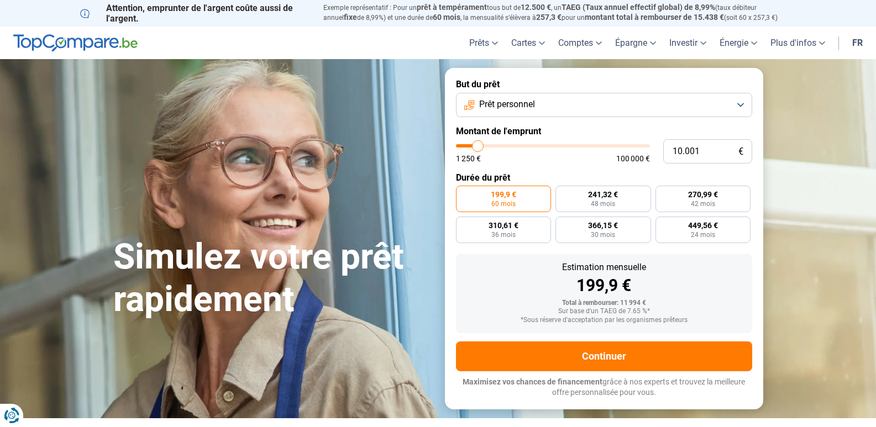
click at [517, 200] on label "199,9 € 60 mois" at bounding box center [504, 199] width 96 height 27
click at [463, 193] on input "199,9 € 60 mois" at bounding box center [459, 189] width 7 height 7
click at [687, 151] on input "10.001" at bounding box center [707, 151] width 89 height 24
click at [692, 151] on input "10.001" at bounding box center [707, 151] width 89 height 24
type input "1.001"
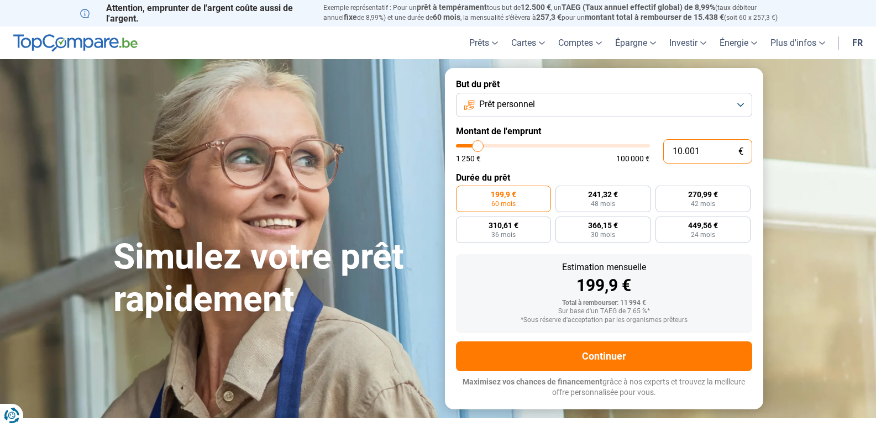
type input "1250"
type input "10.015"
type input "10000"
type input "1.001"
type input "1250"
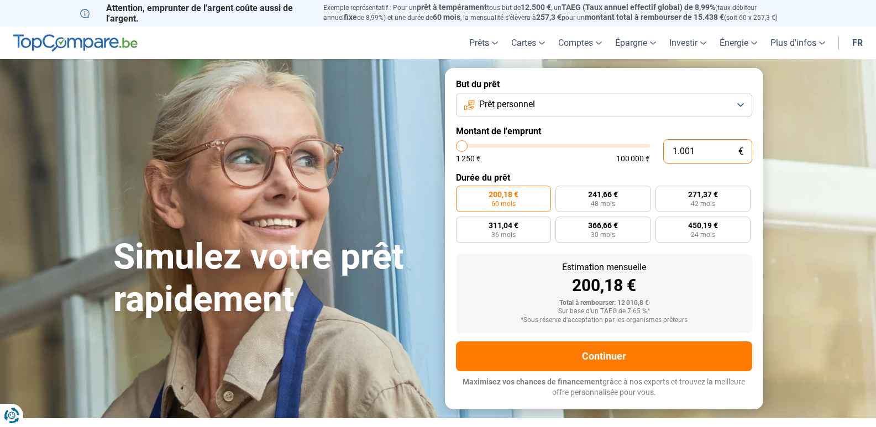
type input "100"
type input "1250"
type input "10"
type input "1250"
type input "105"
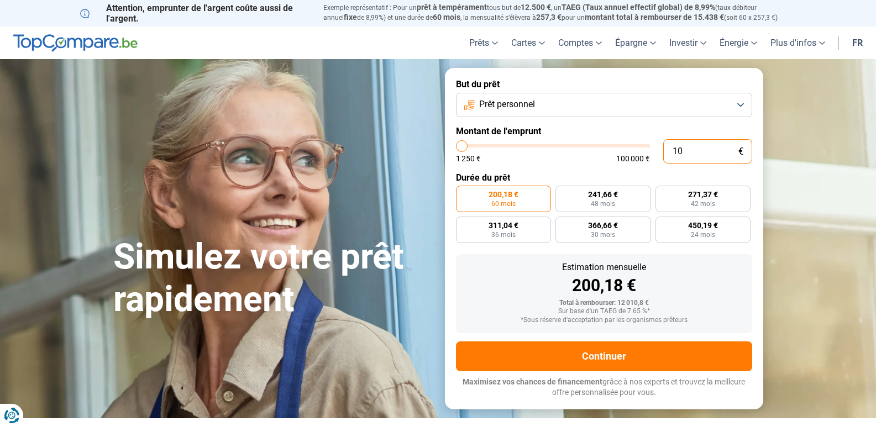
type input "1250"
type input "1.050"
type input "1250"
type input "10.500"
type input "10500"
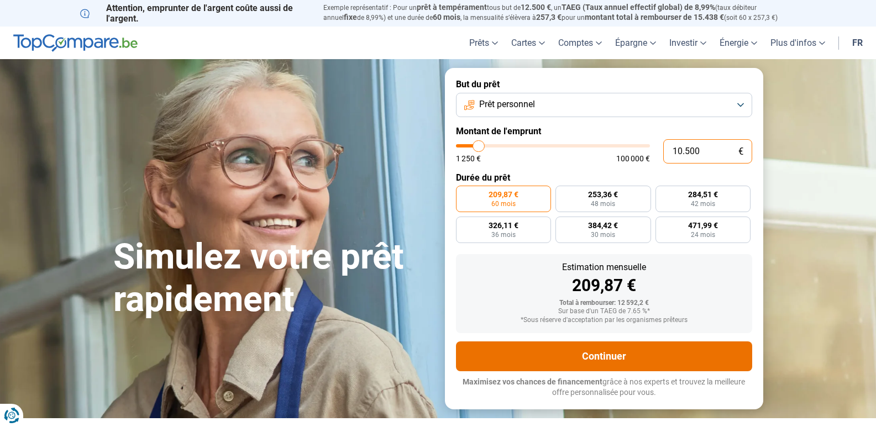
type input "10.500"
click at [611, 355] on button "Continuer" at bounding box center [604, 357] width 296 height 30
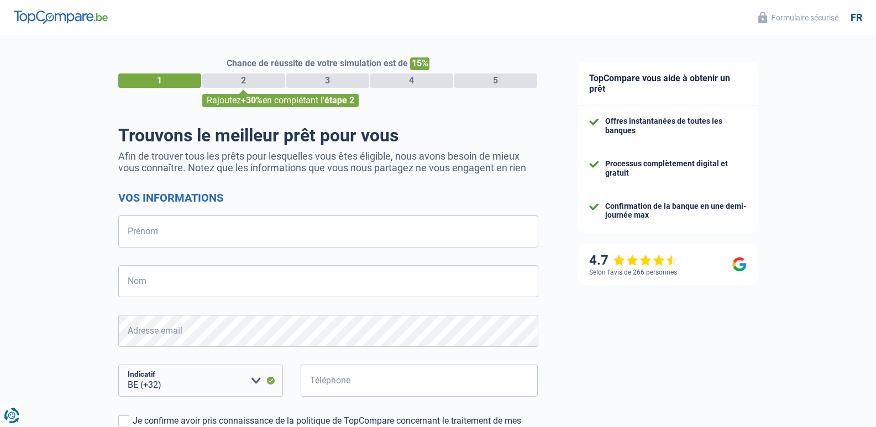
select select "32"
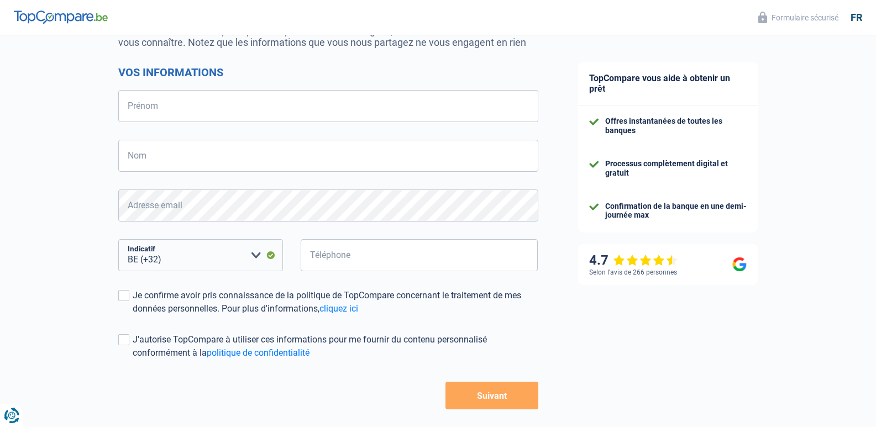
scroll to position [173, 0]
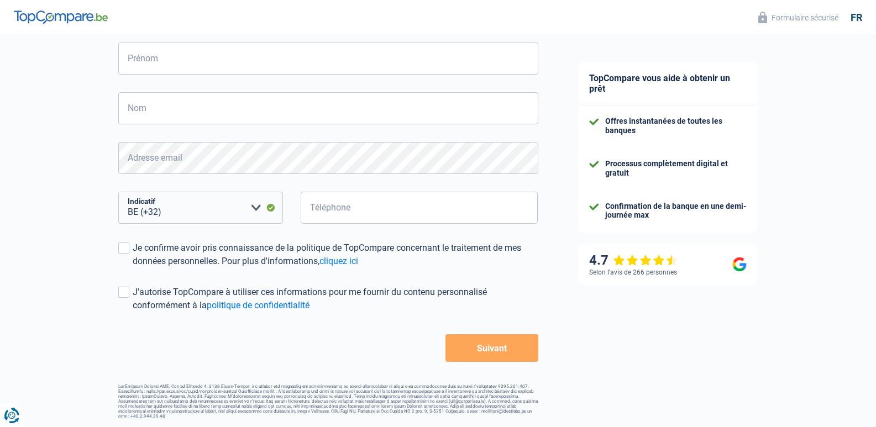
click at [401, 338] on div "Retour Suivant" at bounding box center [328, 348] width 420 height 28
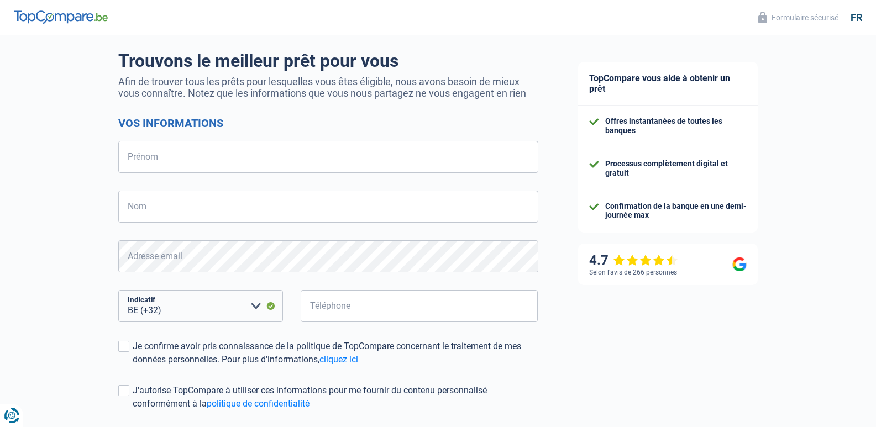
scroll to position [0, 0]
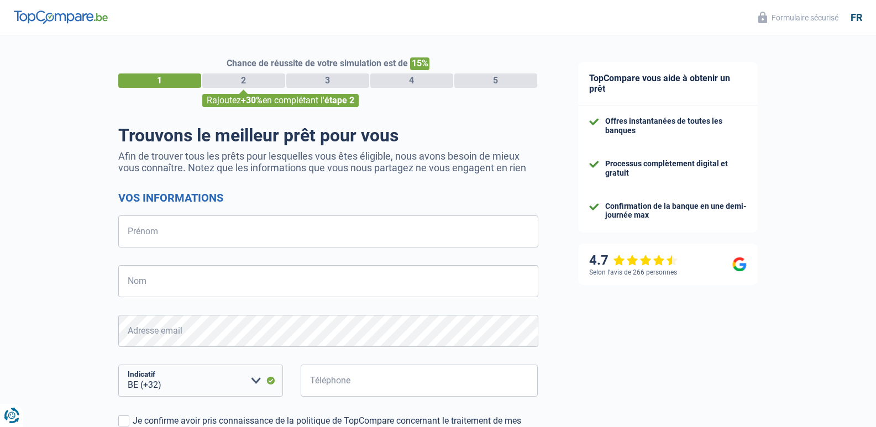
click at [330, 78] on div "3" at bounding box center [327, 81] width 83 height 14
click at [221, 224] on input "Prénom" at bounding box center [328, 232] width 420 height 32
type input "[PERSON_NAME]"
type input "Binasco"
type input "496744196"
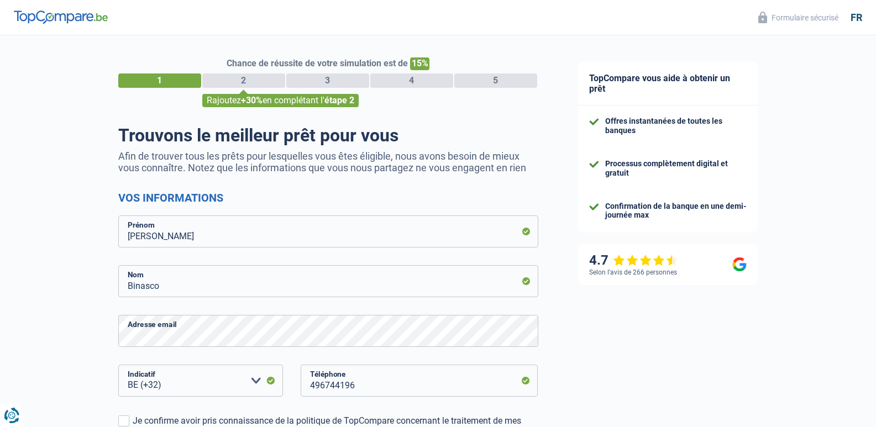
click at [101, 351] on div "Chance de réussite de votre simulation est de 15% 1 2 3 4 5 Rajoutez +30% en co…" at bounding box center [279, 313] width 558 height 565
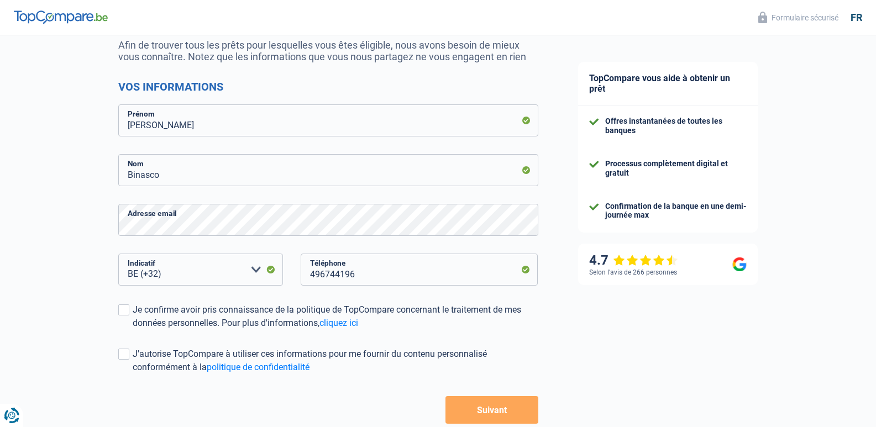
scroll to position [133, 0]
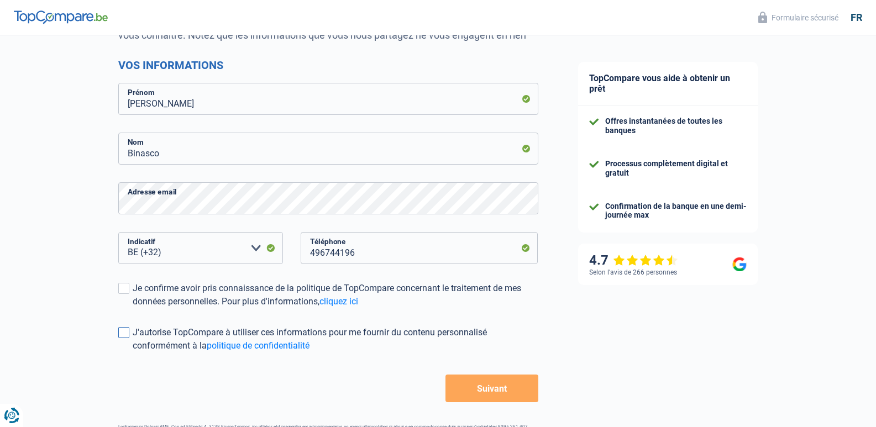
click at [122, 335] on span at bounding box center [123, 332] width 11 height 11
click at [133, 353] on input "J'autorise TopCompare à utiliser ces informations pour me fournir du contenu pe…" at bounding box center [133, 353] width 0 height 0
click at [119, 296] on label "Je confirme avoir pris connaissance de la politique de TopCompare concernant le…" at bounding box center [328, 295] width 420 height 27
click at [133, 308] on input "Je confirme avoir pris connaissance de la politique de TopCompare concernant le…" at bounding box center [133, 308] width 0 height 0
click at [489, 392] on button "Suivant" at bounding box center [491, 389] width 92 height 28
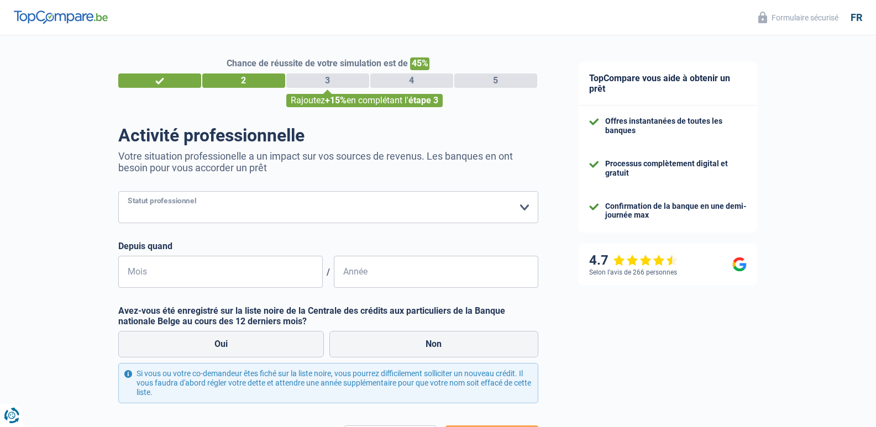
click at [506, 206] on select "Ouvrier Employé privé Employé public Invalide Indépendant Pensionné Chômeur Mut…" at bounding box center [328, 207] width 420 height 32
select select "privateEmployee"
click at [118, 192] on select "Ouvrier Employé privé Employé public Invalide Indépendant Pensionné Chômeur Mut…" at bounding box center [328, 207] width 420 height 32
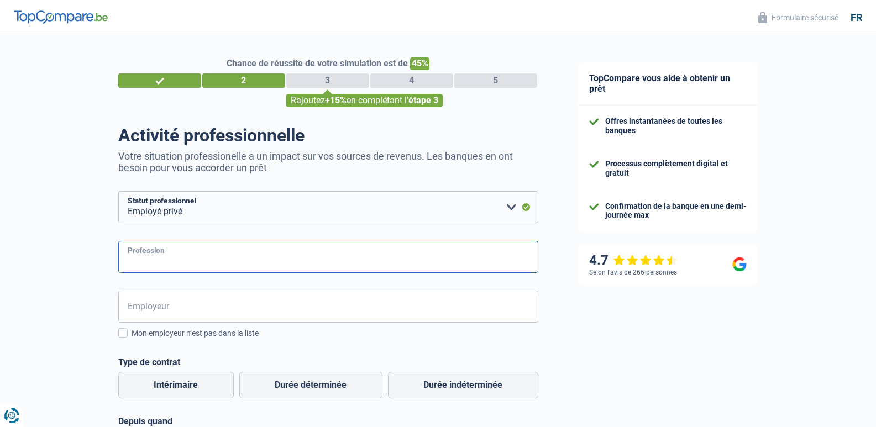
click at [180, 253] on input "Profession" at bounding box center [328, 257] width 420 height 32
type input "chef de ligne"
click at [172, 308] on input "Employeur" at bounding box center [328, 307] width 420 height 32
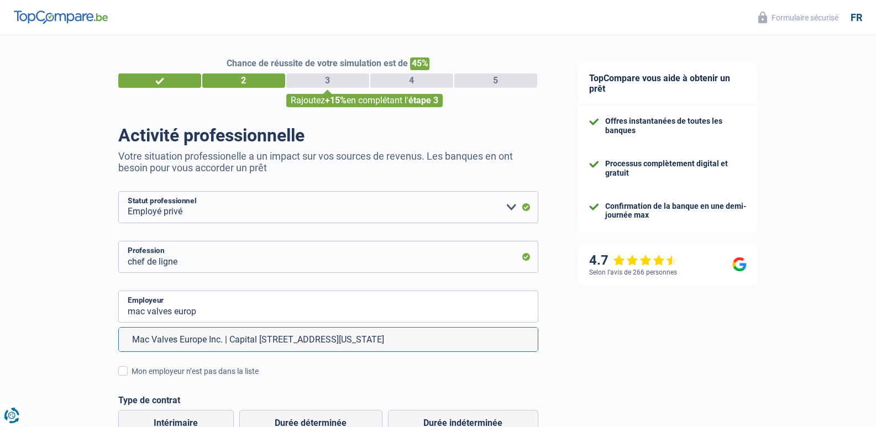
click at [346, 337] on li "Mac Valves Europe Inc. | Capital [STREET_ADDRESS][US_STATE]" at bounding box center [328, 340] width 419 height 24
type input "Mac Valves Europe Inc. | Capital [STREET_ADDRESS][US_STATE]"
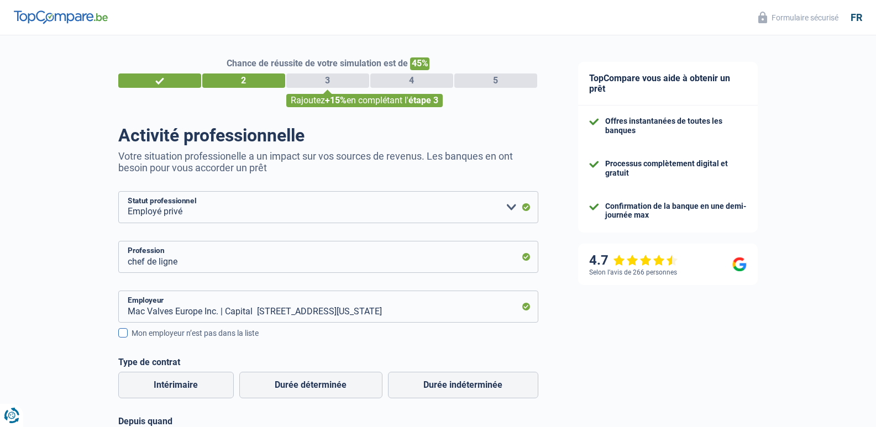
click at [346, 337] on div "Mon employeur n’est pas dans la liste" at bounding box center [335, 334] width 407 height 12
click at [132, 339] on input "Mon employeur n’est pas dans la liste" at bounding box center [132, 339] width 0 height 0
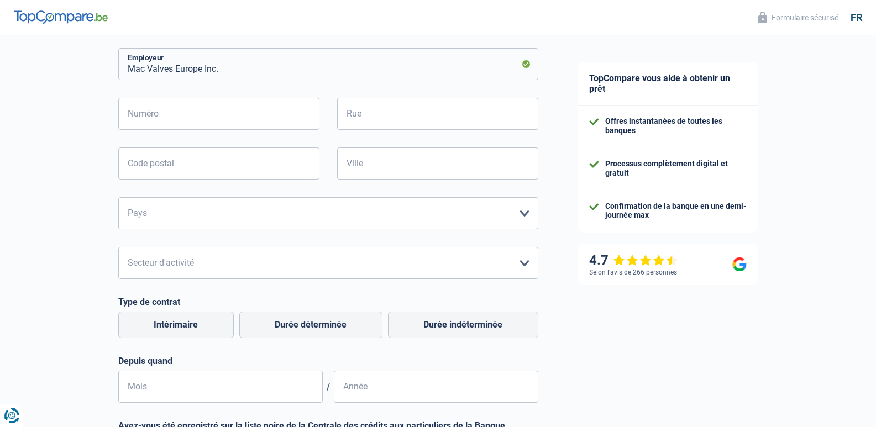
scroll to position [243, 0]
click at [492, 324] on label "Durée indéterminée" at bounding box center [463, 324] width 150 height 27
click at [492, 324] on input "Durée indéterminée" at bounding box center [463, 324] width 150 height 27
radio input "true"
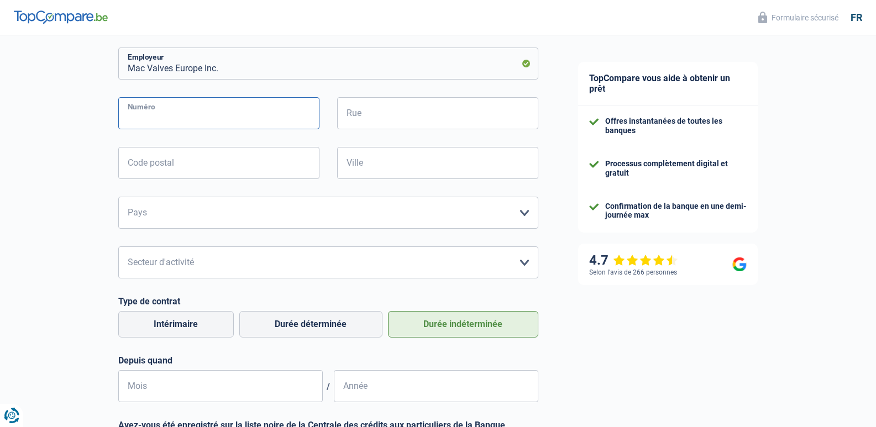
click at [279, 116] on input "Numéro" at bounding box center [218, 113] width 201 height 32
type input "12"
click at [422, 122] on input "Rue" at bounding box center [437, 113] width 201 height 32
type input "m"
type input "[PERSON_NAME]"
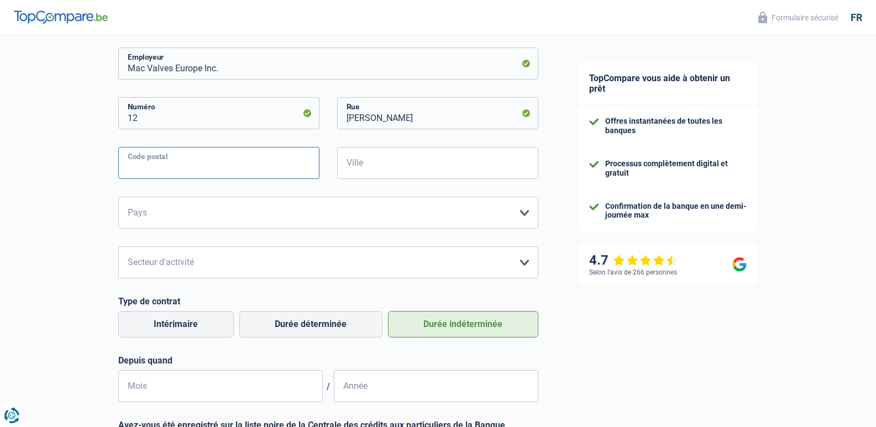
click at [240, 159] on input "Code postal" at bounding box center [218, 163] width 201 height 32
type input "4431"
click at [382, 166] on input "Ville" at bounding box center [437, 163] width 201 height 32
type input "Loncin"
click at [298, 211] on select "[GEOGRAPHIC_DATA] [GEOGRAPHIC_DATA] [GEOGRAPHIC_DATA] [GEOGRAPHIC_DATA] [GEOGRA…" at bounding box center [328, 213] width 420 height 32
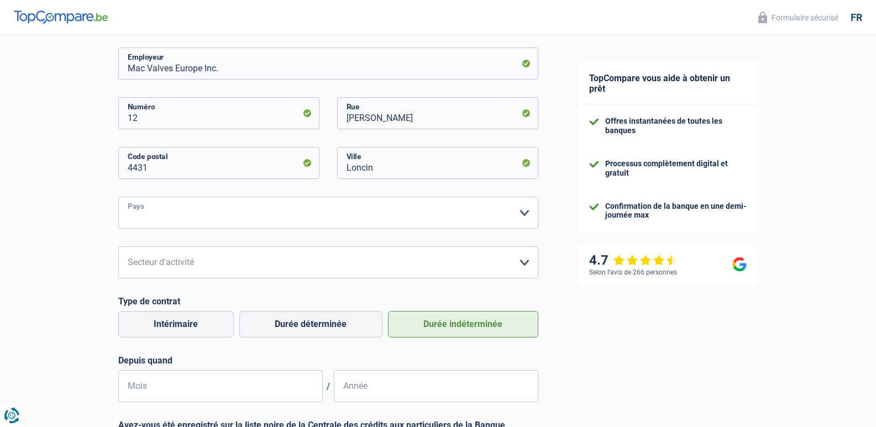
select select "BE"
click at [118, 198] on select "[GEOGRAPHIC_DATA] [GEOGRAPHIC_DATA] [GEOGRAPHIC_DATA] [GEOGRAPHIC_DATA] [GEOGRA…" at bounding box center [328, 213] width 420 height 32
click at [260, 271] on select "Agriculture/Pêche Industrie Horeca Courier/Fitness/Taxi Construction Banques/As…" at bounding box center [328, 262] width 420 height 32
select select "industry"
click at [118, 248] on select "Agriculture/Pêche Industrie Horeca Courier/Fitness/Taxi Construction Banques/As…" at bounding box center [328, 262] width 420 height 32
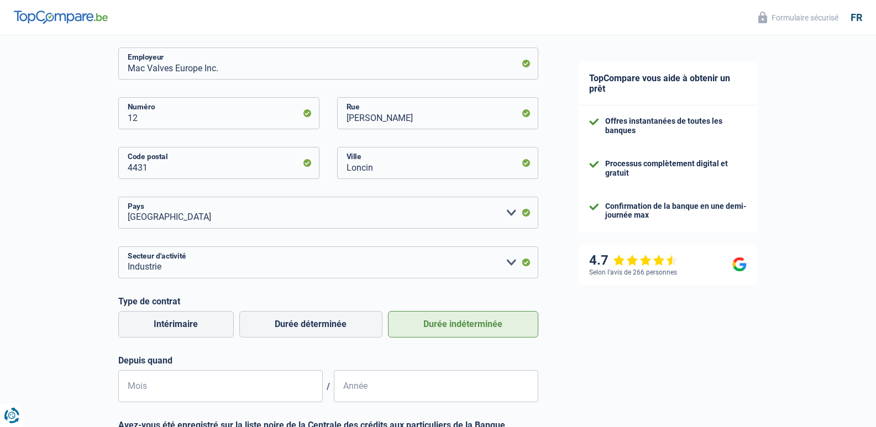
click at [73, 227] on div "Chance de réussite de votre simulation est de 45% 1 2 3 4 5 Rajoutez +15% en co…" at bounding box center [279, 208] width 558 height 841
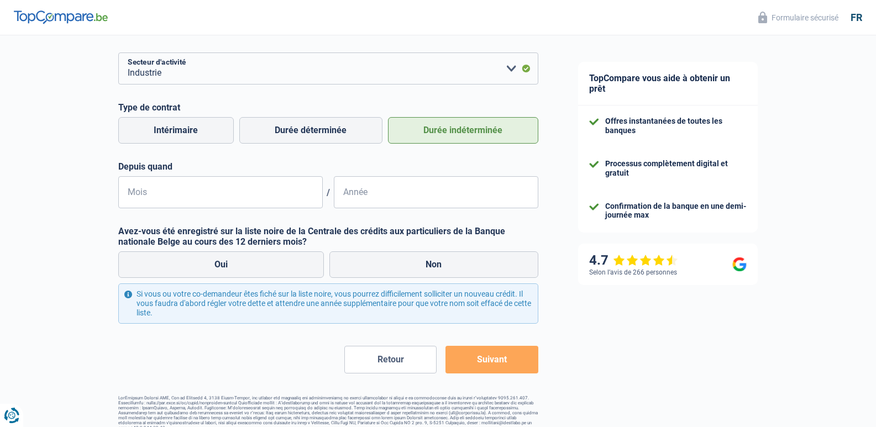
scroll to position [449, 0]
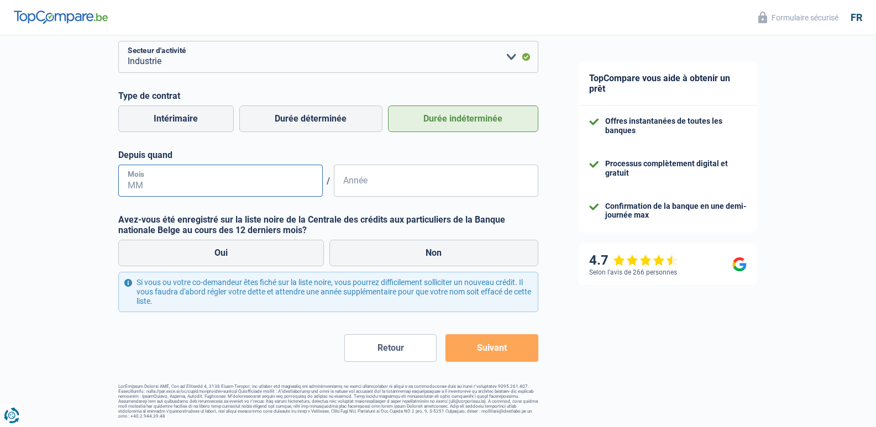
click at [191, 182] on input "Mois" at bounding box center [220, 181] width 204 height 32
type input "12"
type input "1999"
click at [370, 250] on label "Non" at bounding box center [433, 253] width 209 height 27
click at [370, 250] on input "Non" at bounding box center [433, 253] width 209 height 27
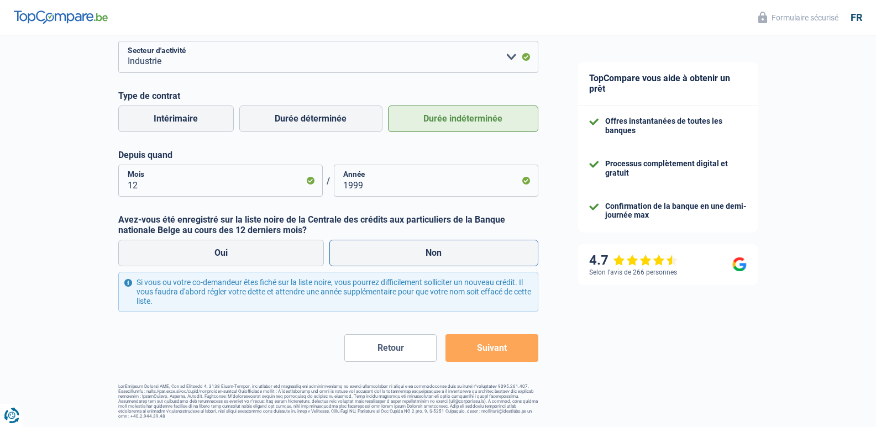
radio input "true"
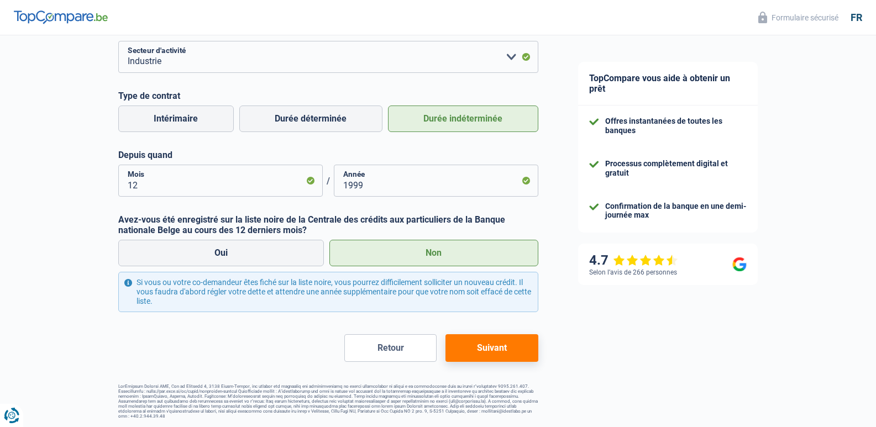
click at [474, 340] on button "Suivant" at bounding box center [491, 348] width 92 height 28
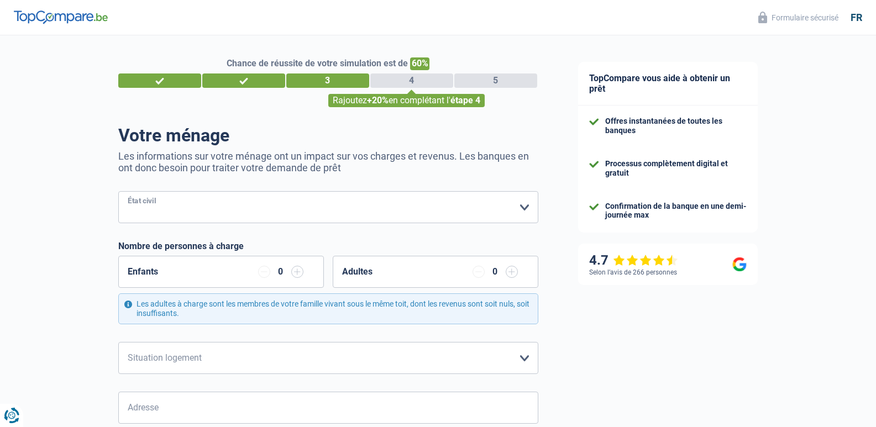
click at [462, 215] on select "[PERSON_NAME](e) Cohabitant(e) légal(e) Divorcé(e) Veuf(ve) Séparé (de fait) Ve…" at bounding box center [328, 207] width 420 height 32
select select "married"
click at [118, 192] on select "[PERSON_NAME](e) Cohabitant(e) légal(e) Divorcé(e) Veuf(ve) Séparé (de fait) Ve…" at bounding box center [328, 207] width 420 height 32
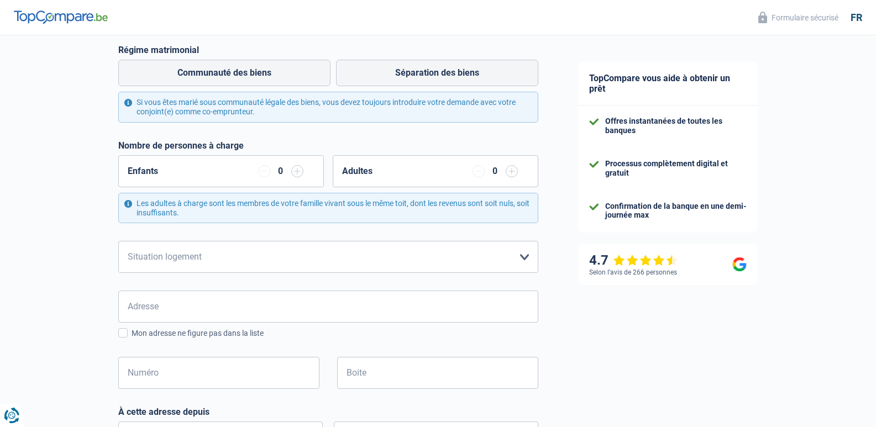
scroll to position [199, 0]
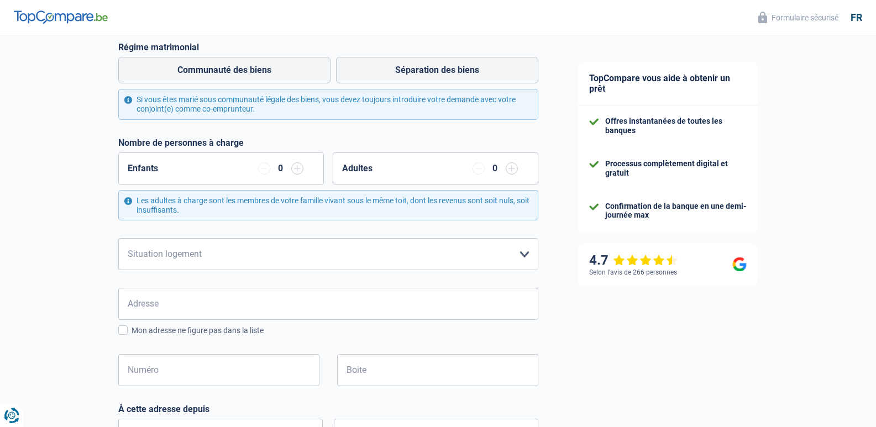
click at [296, 167] on input "button" at bounding box center [297, 168] width 12 height 12
click at [249, 264] on select "Locataire Propriétaire avec prêt hypothécaire Propriétaire sans prêt hypothécai…" at bounding box center [328, 254] width 420 height 32
select select "ownerWithMortgage"
click at [118, 239] on select "Locataire Propriétaire avec prêt hypothécaire Propriétaire sans prêt hypothécai…" at bounding box center [328, 254] width 420 height 32
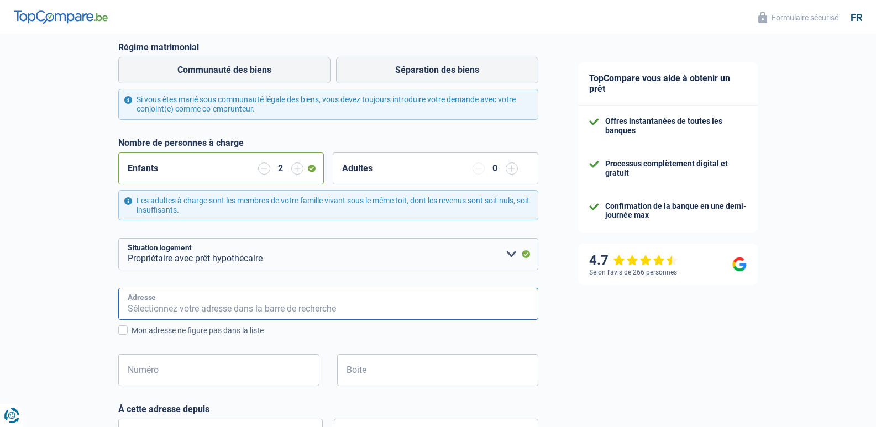
click at [235, 305] on input "Adresse" at bounding box center [328, 304] width 420 height 32
type input "[GEOGRAPHIC_DATA]"
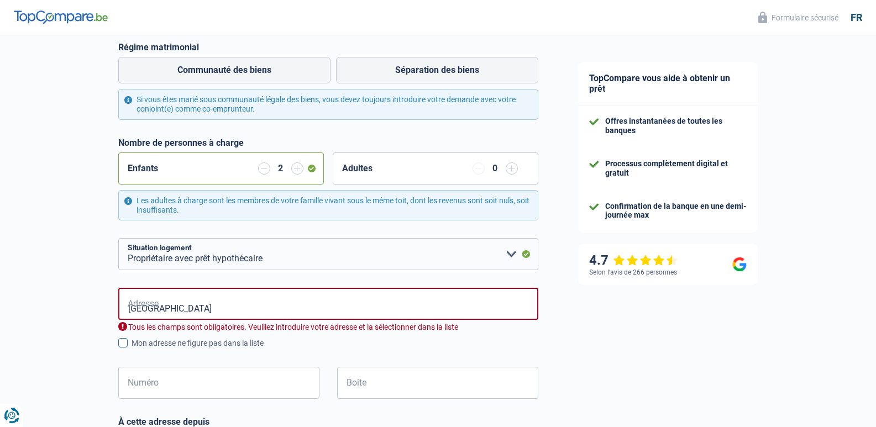
type input "[GEOGRAPHIC_DATA]"
click at [216, 382] on input "Numéro" at bounding box center [218, 383] width 201 height 32
type input "42"
click at [53, 385] on div "Chance de réussite de votre simulation est de 60% 1 2 3 4 5 Rajoutez +20% en co…" at bounding box center [279, 309] width 558 height 954
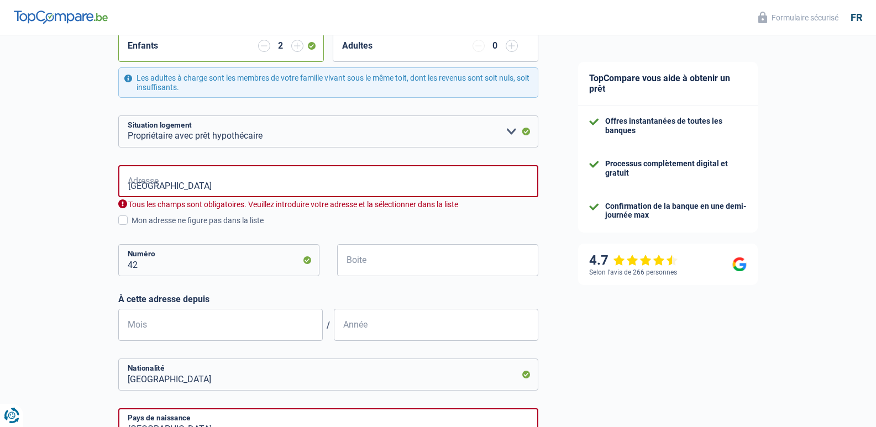
scroll to position [354, 0]
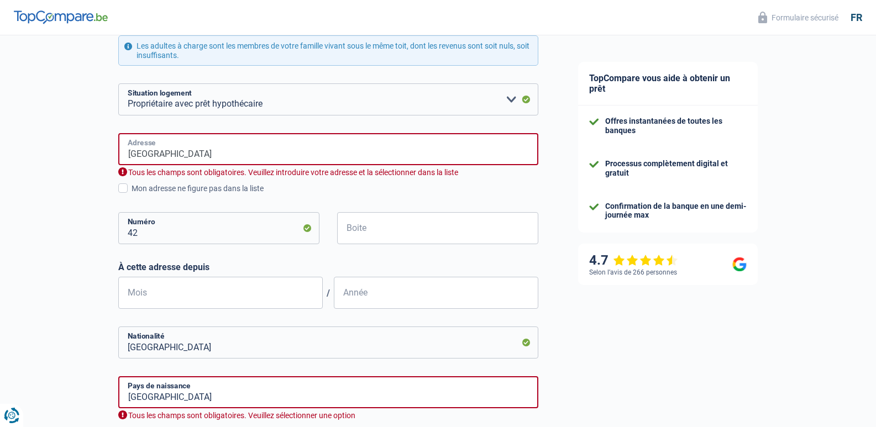
click at [202, 151] on input "[GEOGRAPHIC_DATA]" at bounding box center [328, 149] width 420 height 32
click at [54, 218] on div "Chance de réussite de votre simulation est de 60% 1 2 3 4 5 Rajoutez +20% en co…" at bounding box center [279, 154] width 558 height 954
click at [369, 227] on input "Boite" at bounding box center [437, 228] width 201 height 32
click at [269, 294] on input "Mois" at bounding box center [220, 293] width 204 height 32
type input "12"
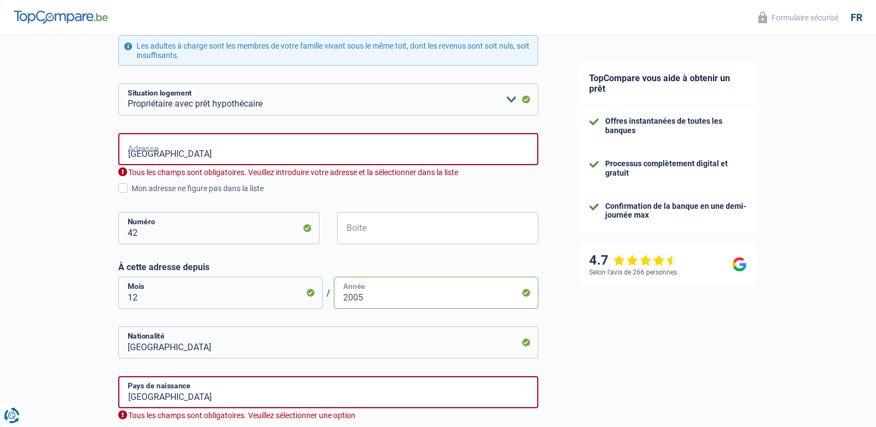
type input "2005"
click at [88, 359] on div "Chance de réussite de votre simulation est de 60% 1 2 3 4 5 Rajoutez +20% en co…" at bounding box center [279, 154] width 558 height 954
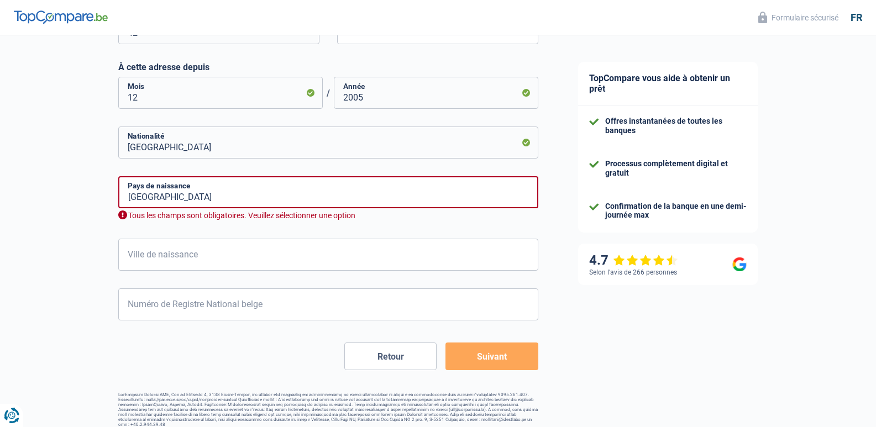
scroll to position [562, 0]
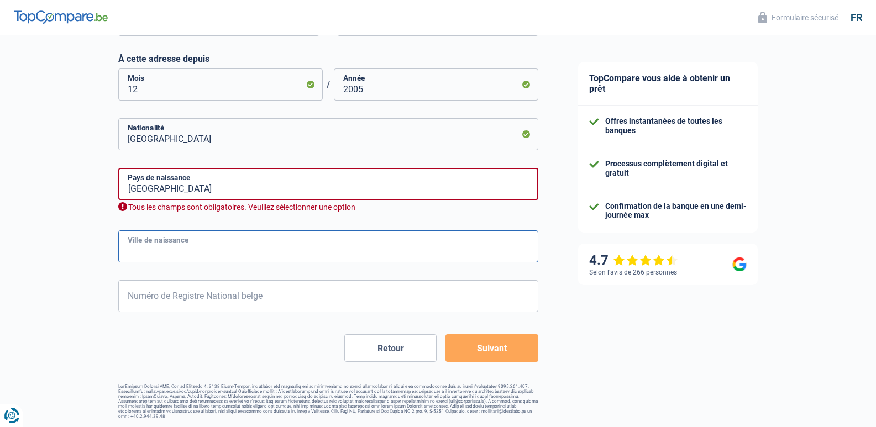
click at [175, 248] on input "Ville de naissance" at bounding box center [328, 246] width 420 height 32
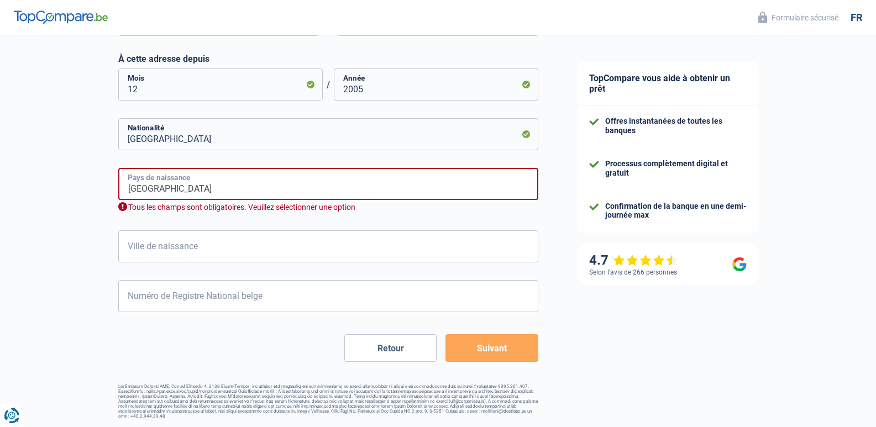
click at [163, 187] on input "[GEOGRAPHIC_DATA]" at bounding box center [328, 184] width 420 height 32
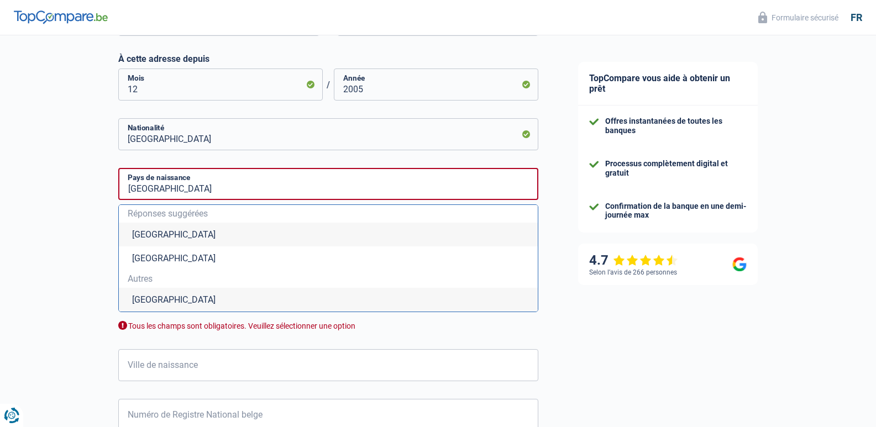
click at [149, 229] on li "[GEOGRAPHIC_DATA]" at bounding box center [328, 235] width 419 height 24
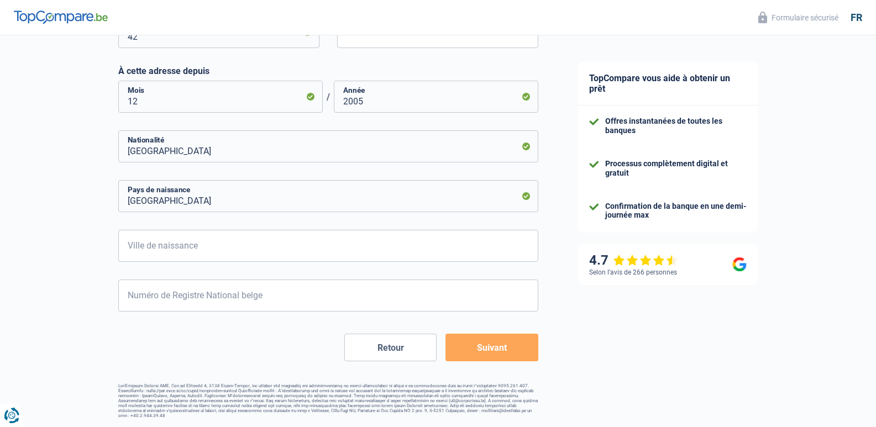
scroll to position [549, 0]
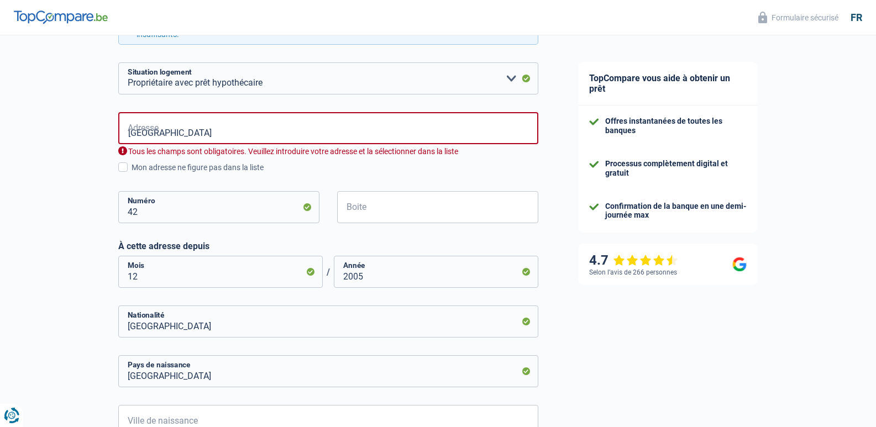
scroll to position [350, 0]
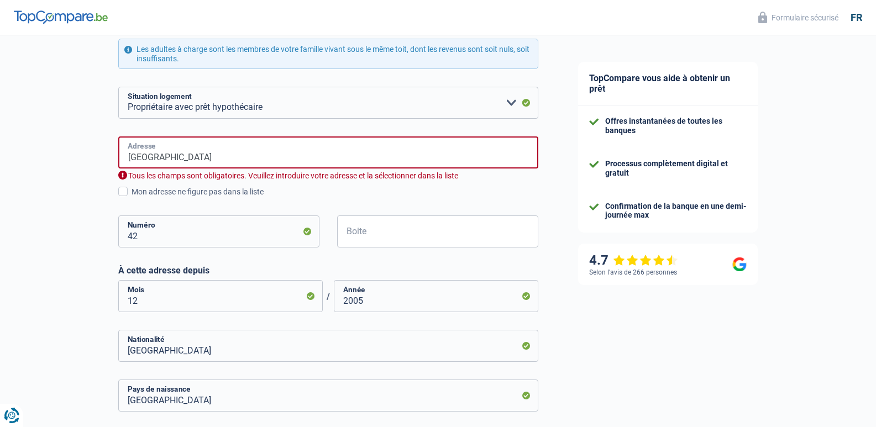
click at [170, 161] on input "[GEOGRAPHIC_DATA]" at bounding box center [328, 153] width 420 height 32
click at [154, 159] on input "[GEOGRAPHIC_DATA]" at bounding box center [328, 153] width 420 height 32
click at [152, 159] on input "ruChevalier" at bounding box center [328, 153] width 420 height 32
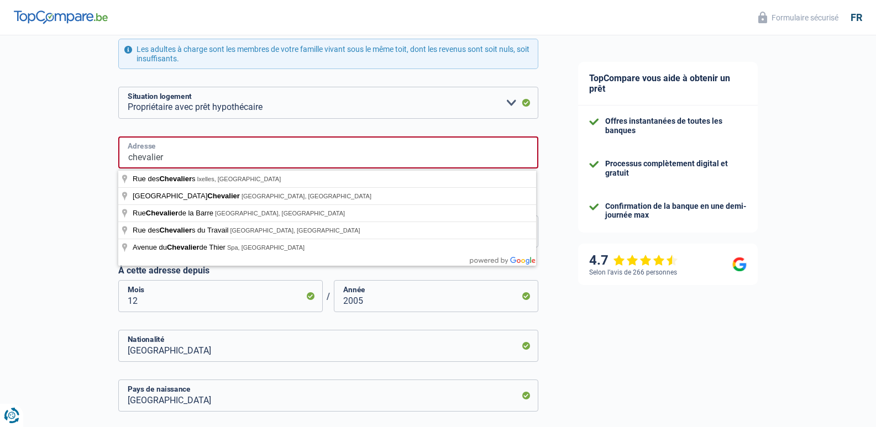
click at [129, 159] on input "chevalier" at bounding box center [328, 153] width 420 height 32
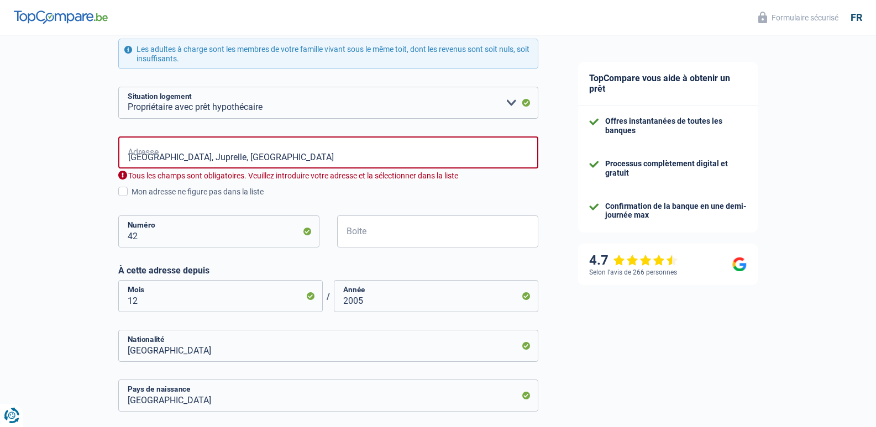
drag, startPoint x: 148, startPoint y: 179, endPoint x: 255, endPoint y: 202, distance: 109.7
click at [148, 186] on div "Mon adresse ne figure pas dans la liste" at bounding box center [335, 192] width 407 height 12
click at [132, 198] on input "Mon adresse ne figure pas dans la liste" at bounding box center [132, 198] width 0 height 0
type input "[STREET_ADDRESS]"
select select "BE"
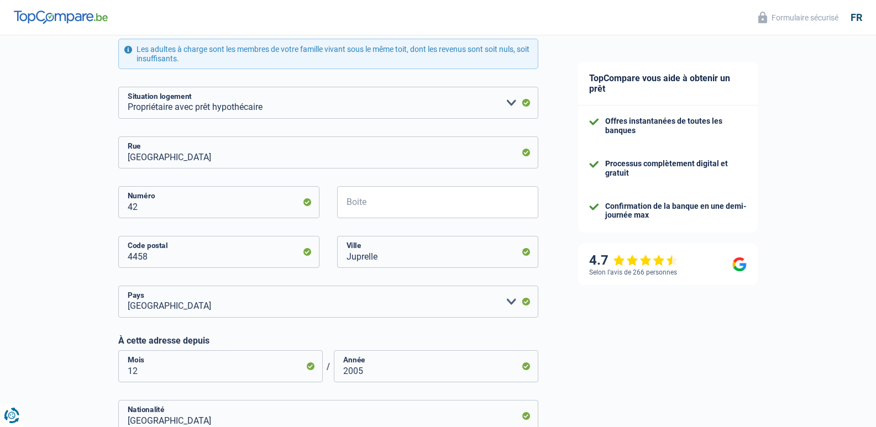
click at [62, 245] on div "Chance de réussite de votre simulation est de 60% 1 2 3 4 5 Rajoutez +20% en co…" at bounding box center [279, 187] width 558 height 1012
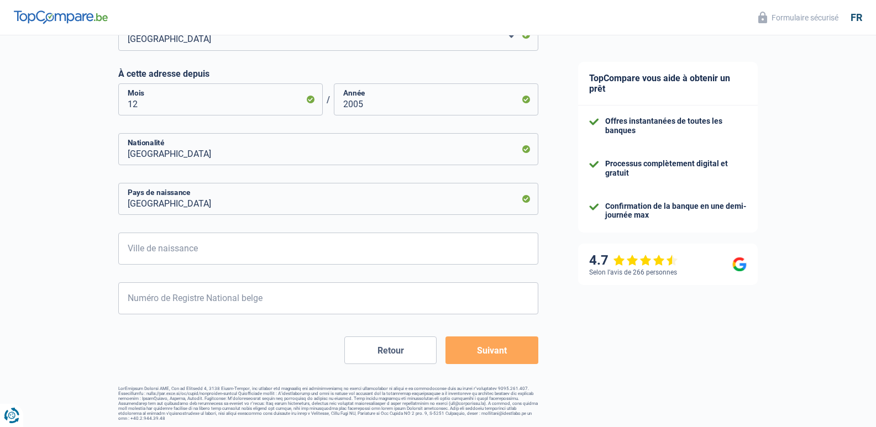
scroll to position [620, 0]
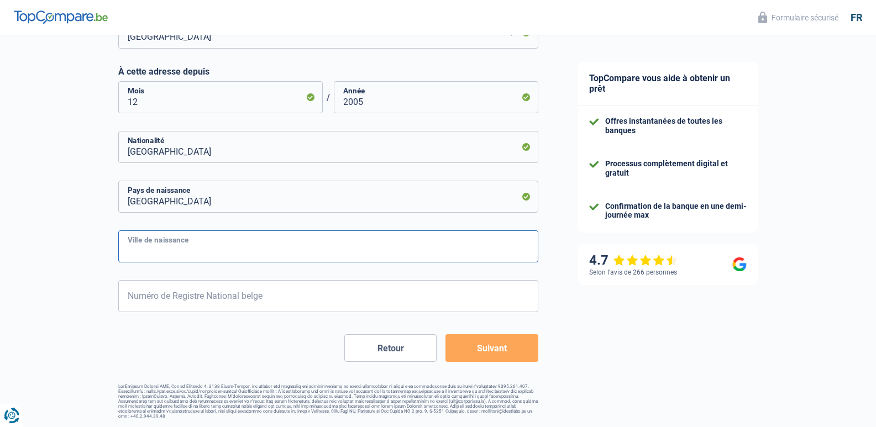
click at [172, 244] on input "Ville de naissance" at bounding box center [328, 246] width 420 height 32
type input "rocourt"
click at [306, 343] on div "Retour Suivant" at bounding box center [328, 348] width 420 height 28
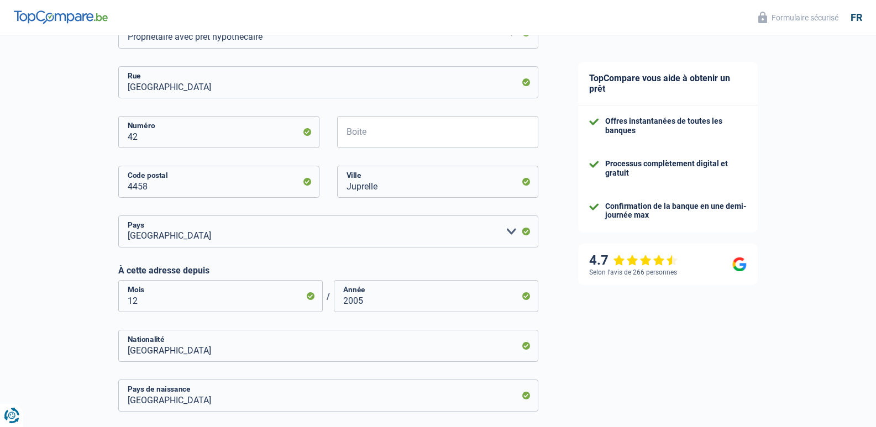
scroll to position [442, 0]
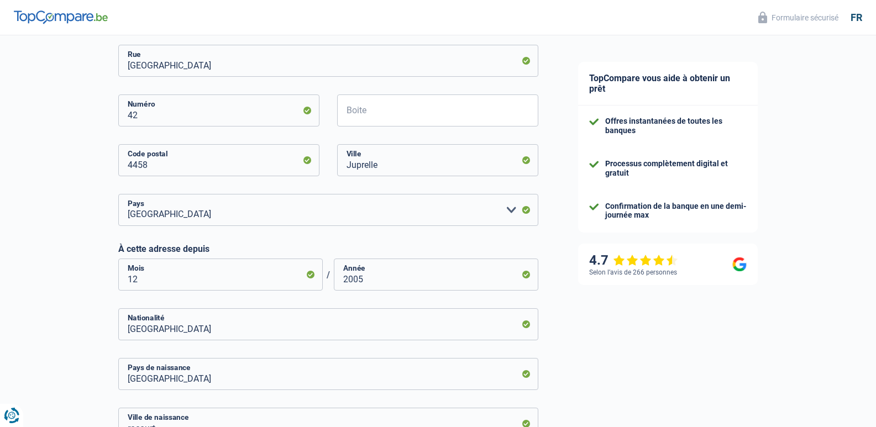
click at [684, 363] on div "TopCompare vous aide à obtenir un prêt Offres instantanées de toutes les banque…" at bounding box center [717, 99] width 318 height 1012
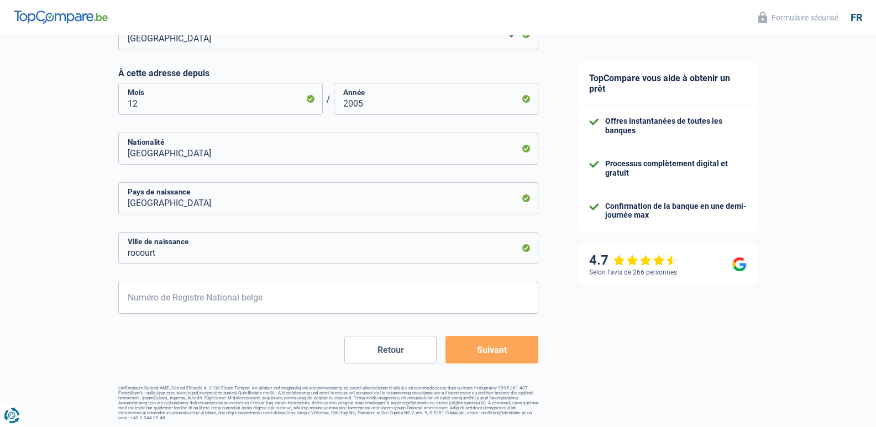
scroll to position [620, 0]
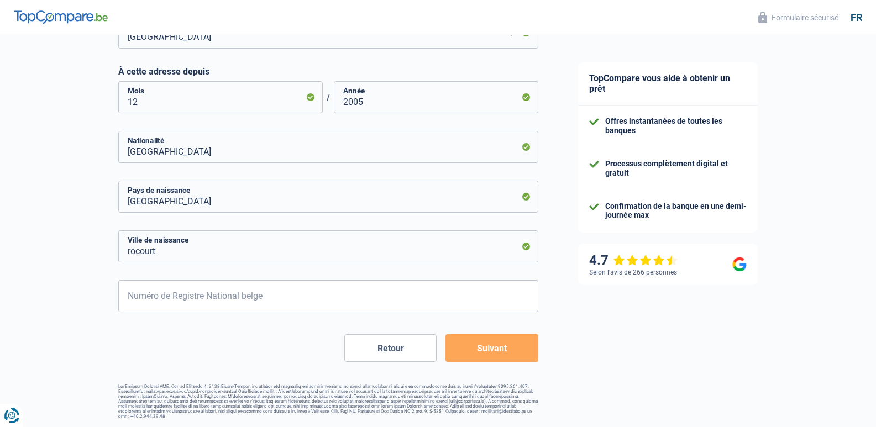
click at [492, 361] on button "Suivant" at bounding box center [491, 348] width 92 height 28
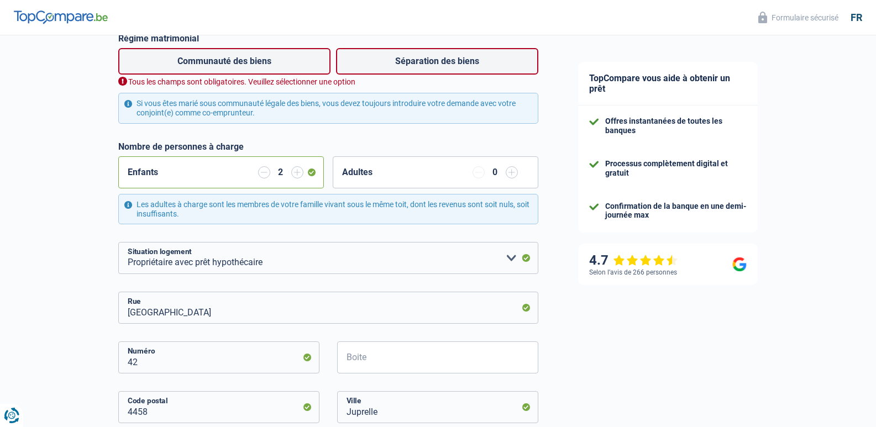
scroll to position [204, 0]
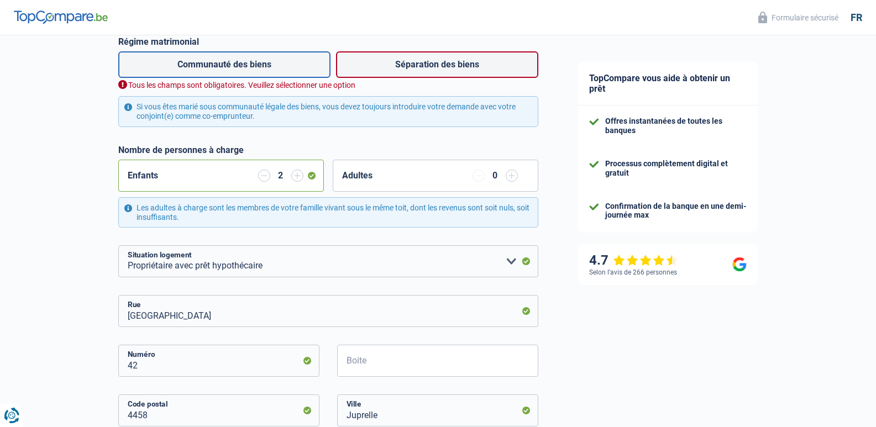
click at [227, 69] on label "Communauté des biens" at bounding box center [224, 64] width 212 height 27
click at [227, 69] on input "Communauté des biens" at bounding box center [224, 64] width 212 height 27
radio input "true"
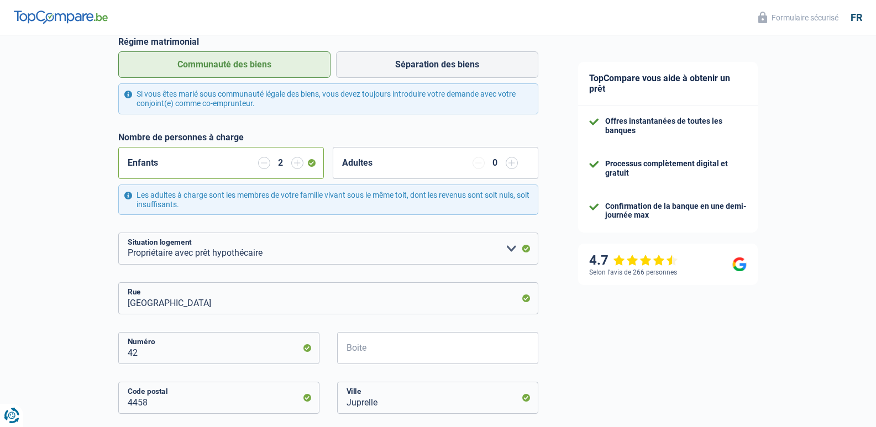
click at [599, 372] on div "TopCompare vous aide à obtenir un prêt Offres instantanées de toutes les banque…" at bounding box center [717, 343] width 318 height 1025
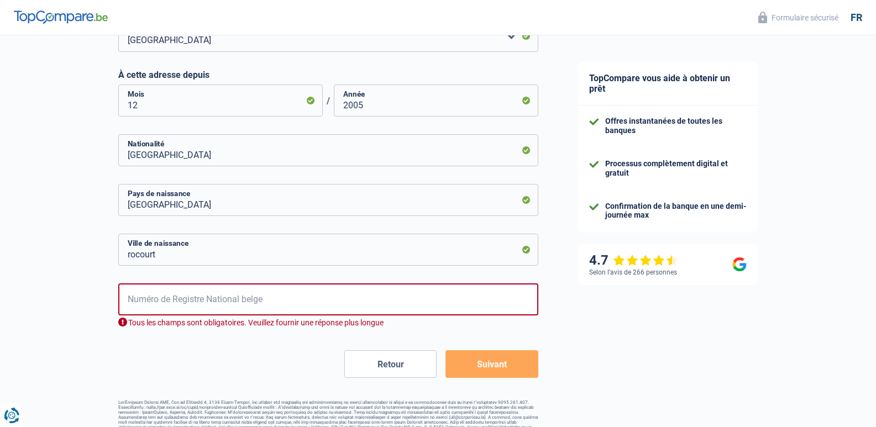
scroll to position [632, 0]
